Goal: Task Accomplishment & Management: Use online tool/utility

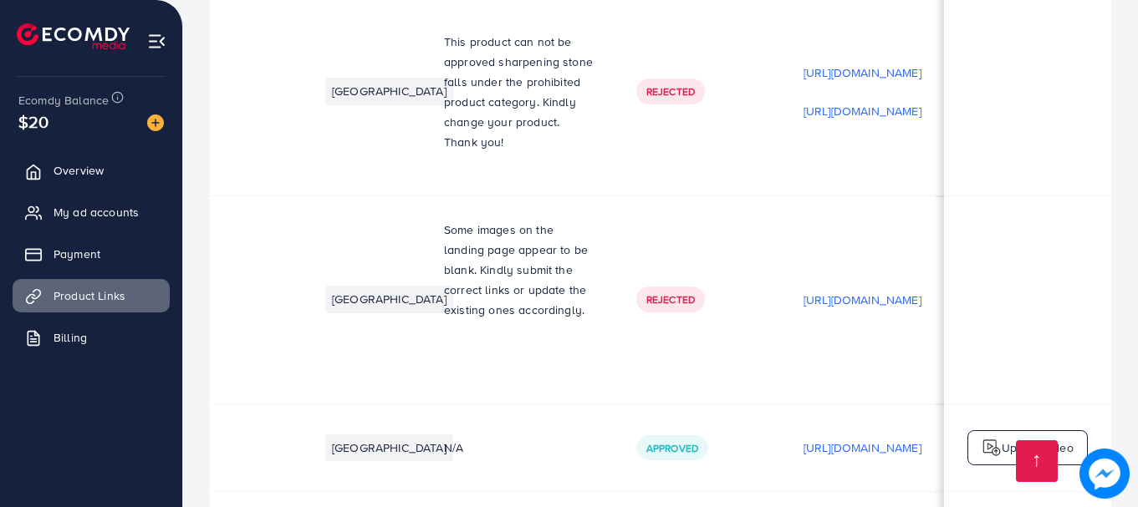
scroll to position [0, 508]
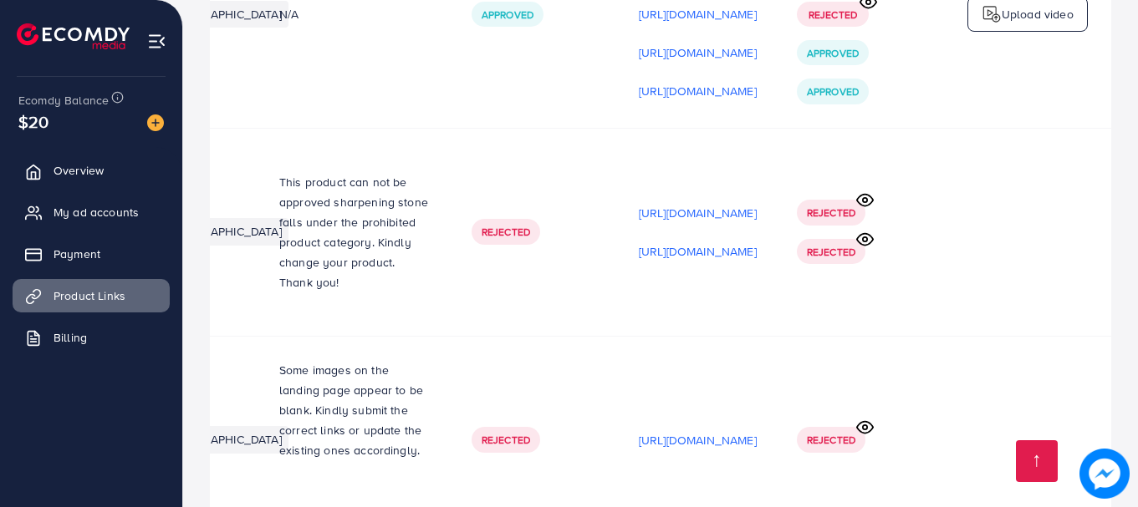
scroll to position [8009, 0]
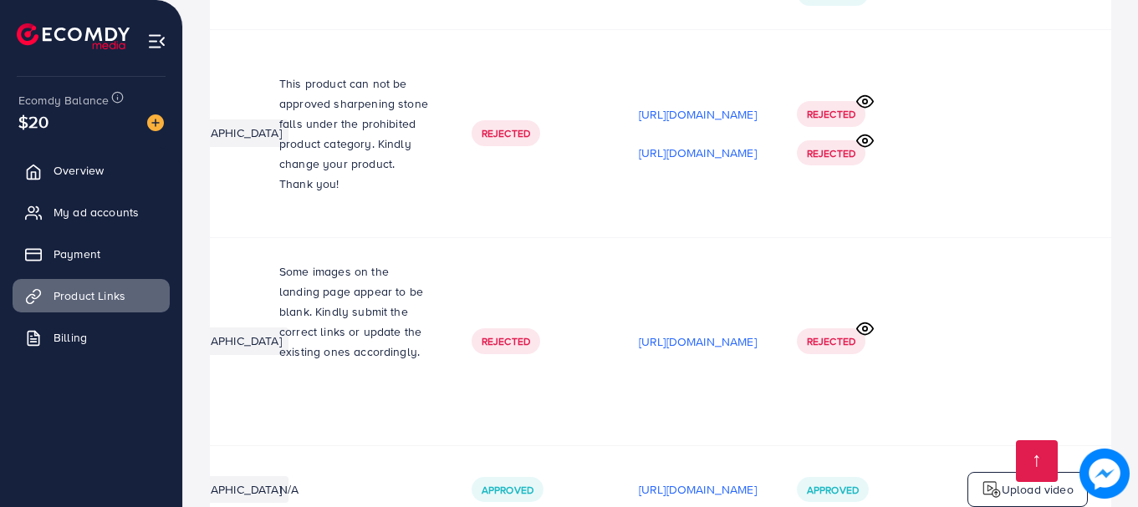
scroll to position [8009, 0]
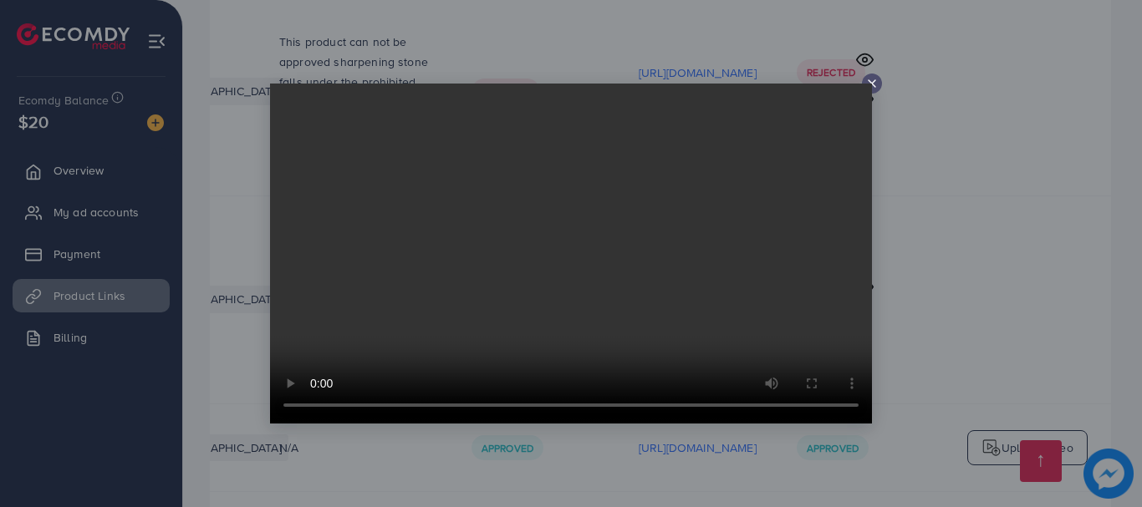
click at [870, 86] on video at bounding box center [571, 254] width 602 height 340
click at [870, 79] on icon at bounding box center [871, 83] width 13 height 13
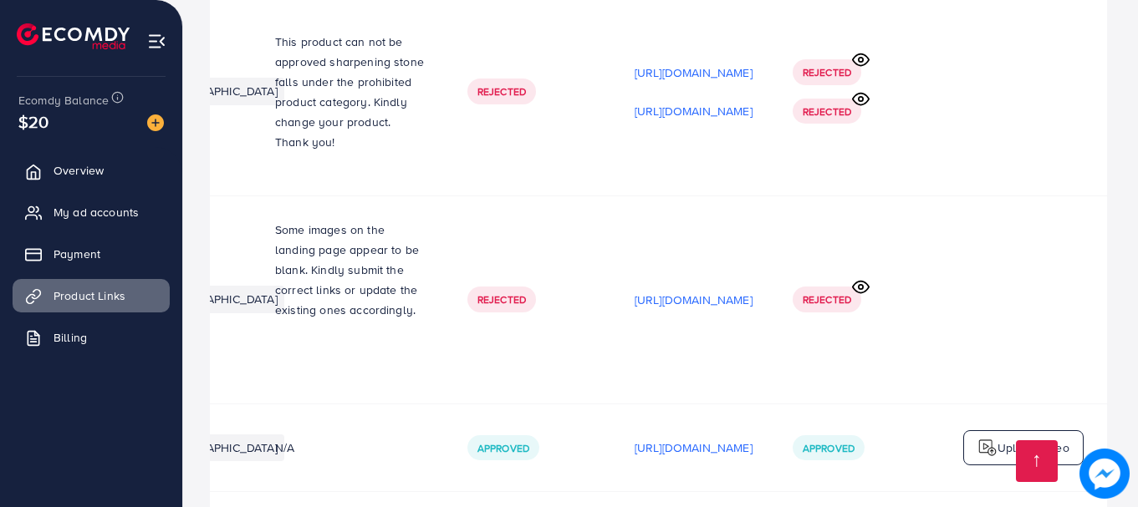
scroll to position [0, 504]
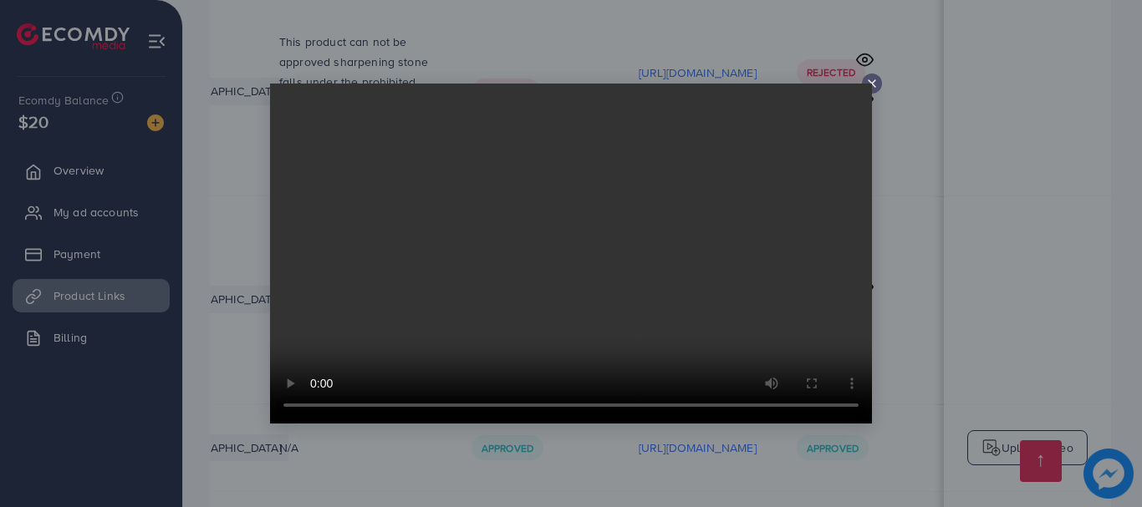
click at [866, 85] on video at bounding box center [571, 254] width 602 height 340
click at [870, 85] on video at bounding box center [571, 254] width 602 height 340
click at [870, 86] on video at bounding box center [571, 254] width 602 height 340
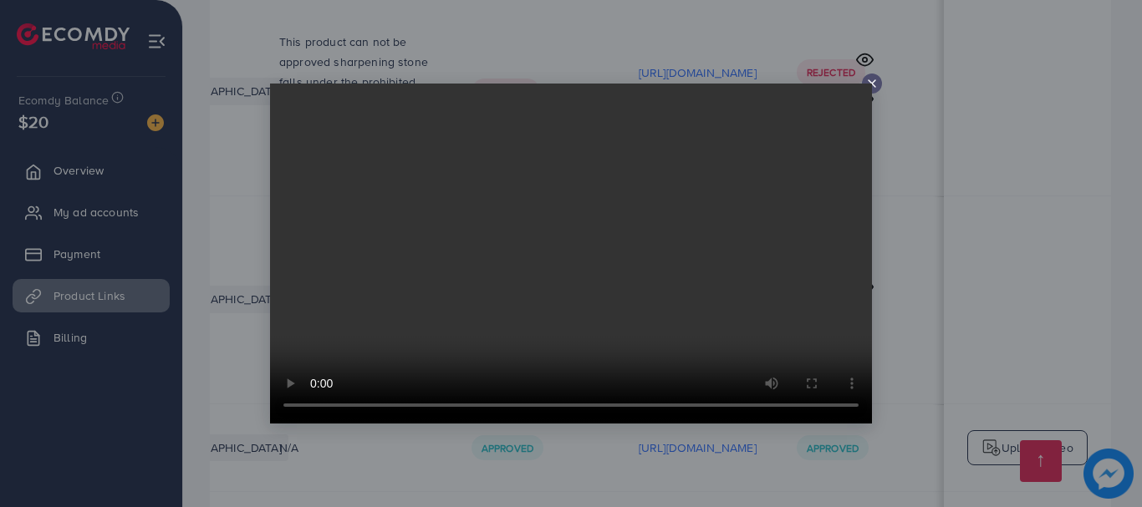
click at [922, 223] on div at bounding box center [571, 253] width 1142 height 507
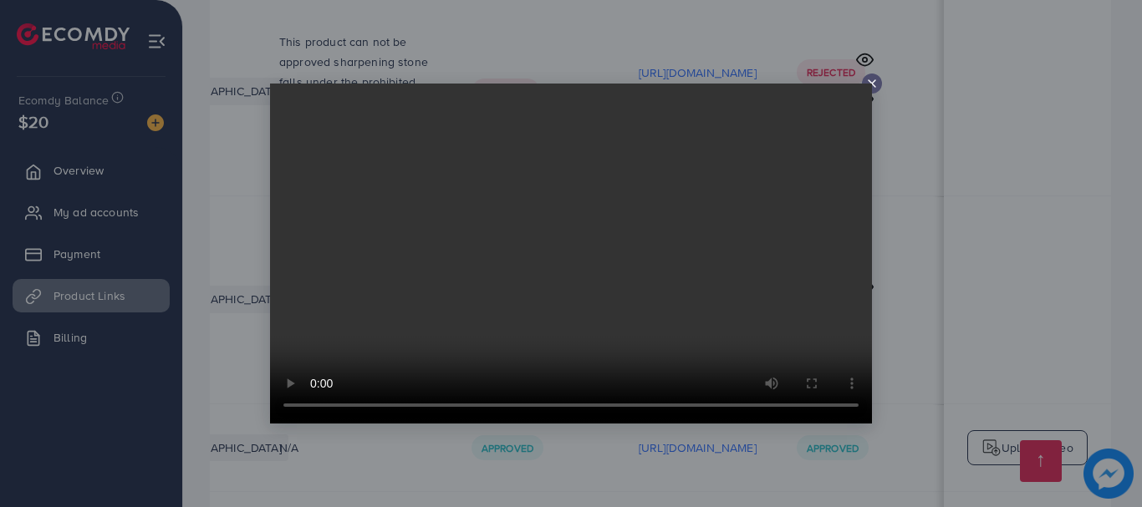
click at [926, 201] on div at bounding box center [571, 253] width 1142 height 507
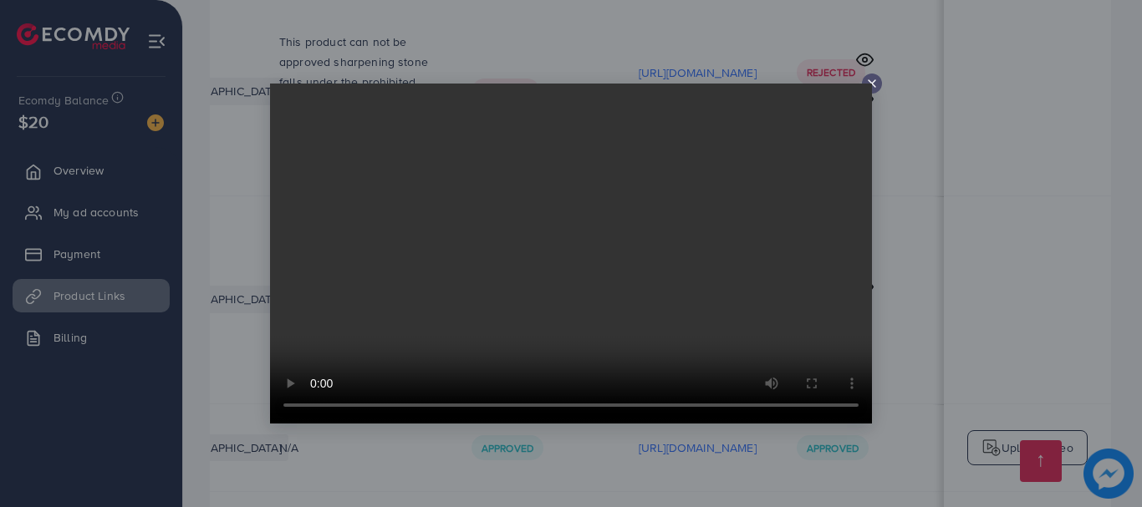
click at [906, 310] on div at bounding box center [571, 253] width 1142 height 507
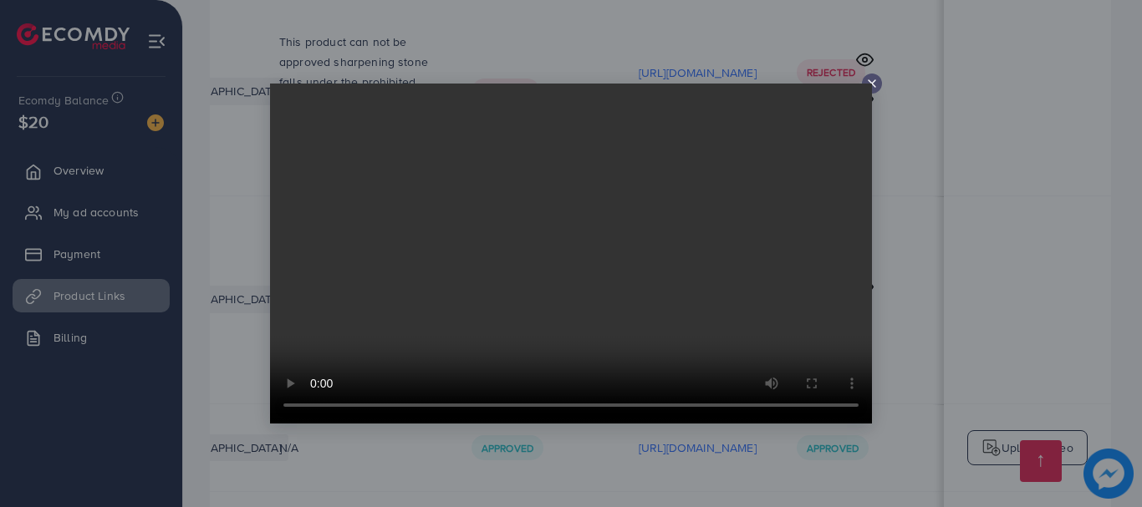
click at [903, 345] on div at bounding box center [571, 253] width 1142 height 507
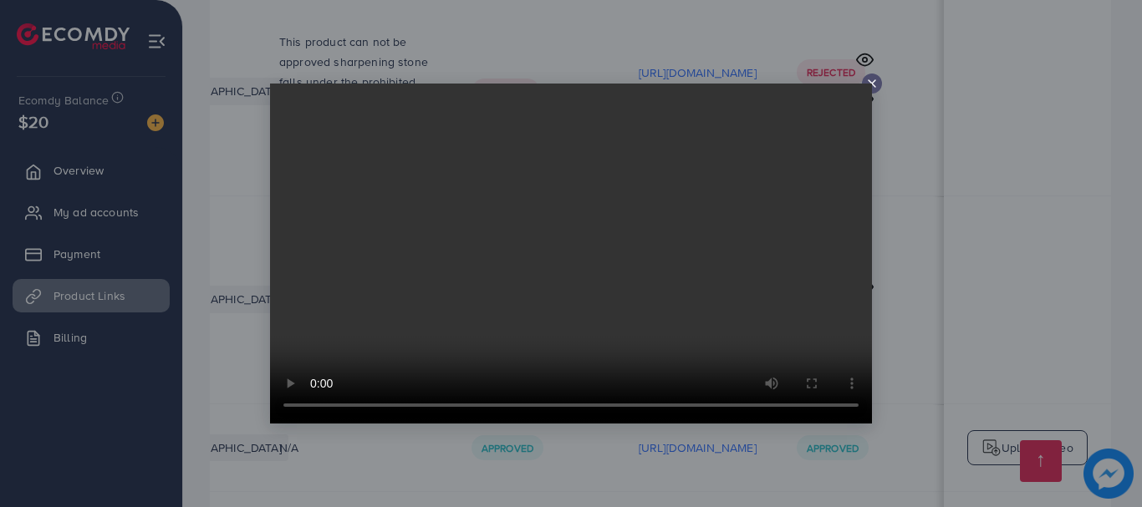
click at [905, 363] on div at bounding box center [571, 253] width 1142 height 507
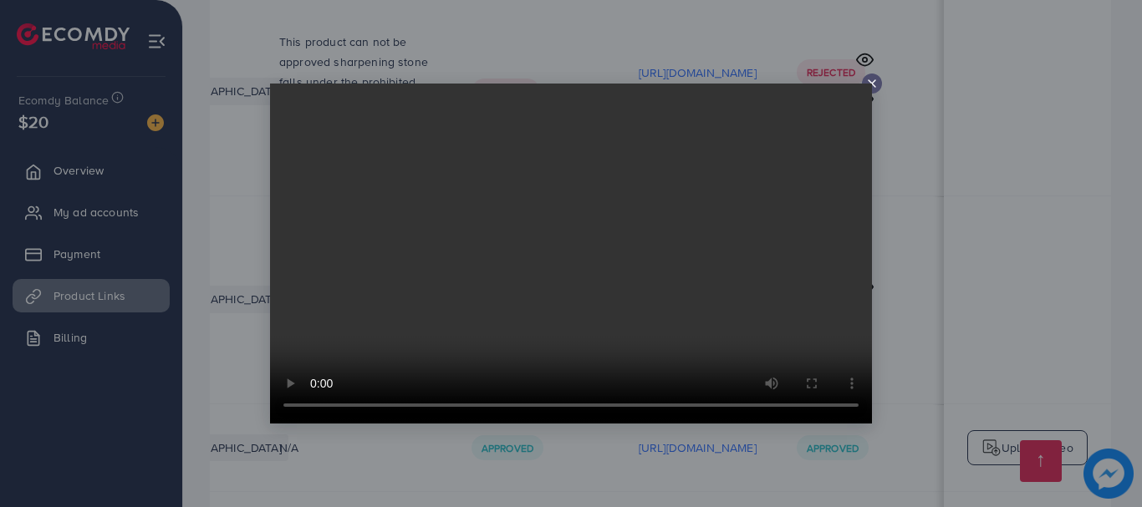
click at [910, 369] on div at bounding box center [571, 253] width 1142 height 507
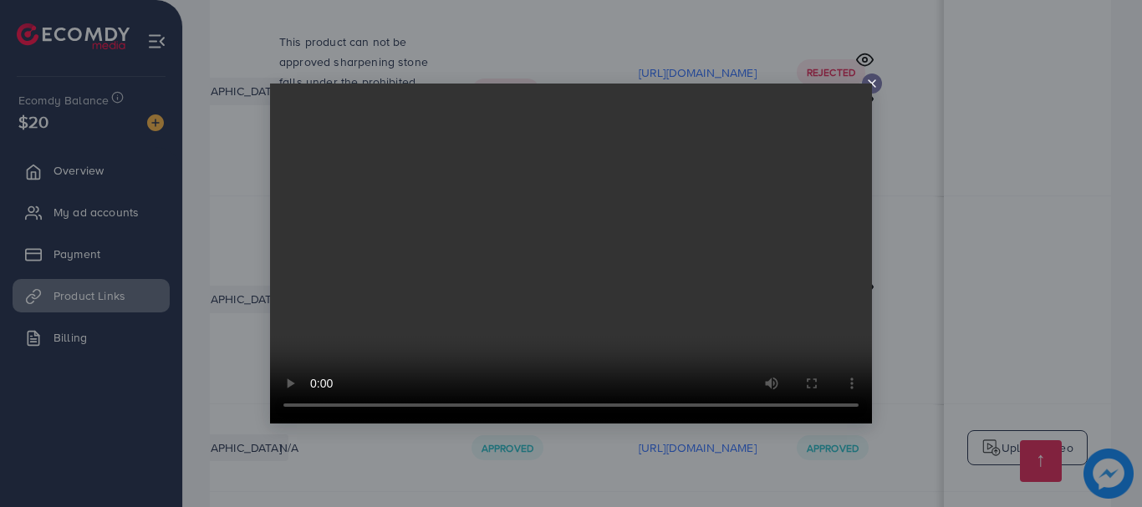
click at [874, 79] on icon at bounding box center [871, 83] width 13 height 13
